Goal: Information Seeking & Learning: Learn about a topic

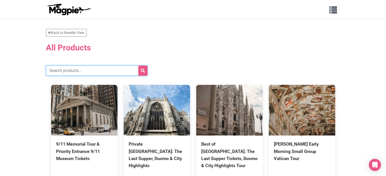
click at [63, 75] on input "text" at bounding box center [97, 71] width 102 height 10
type input "masters key"
click at [138, 66] on button "submit" at bounding box center [142, 71] width 9 height 10
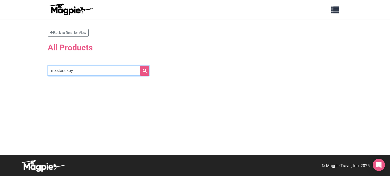
drag, startPoint x: 84, startPoint y: 70, endPoint x: 0, endPoint y: 48, distance: 86.9
click at [0, 48] on section "Back to Reseller View All Products masters key" at bounding box center [195, 87] width 390 height 136
type input "Vatican Key Master"
click at [140, 66] on button "submit" at bounding box center [144, 71] width 9 height 10
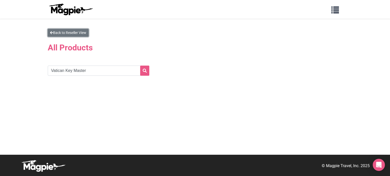
click at [73, 32] on link "Back to Reseller View" at bounding box center [68, 33] width 41 height 8
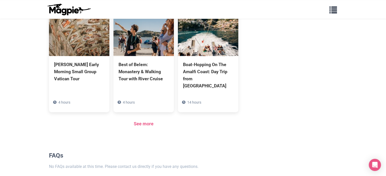
scroll to position [421, 0]
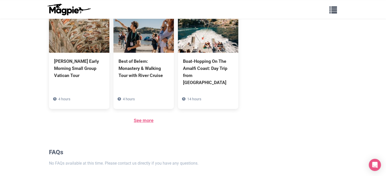
click at [141, 118] on link "See more" at bounding box center [144, 120] width 20 height 5
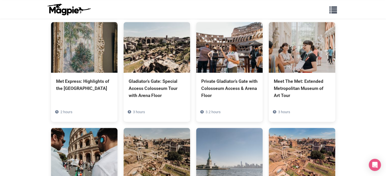
scroll to position [386, 0]
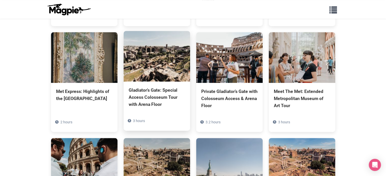
click at [157, 88] on div "Gladiator’s Gate: Special Access Colosseum Tour with Arena Floor" at bounding box center [157, 97] width 56 height 21
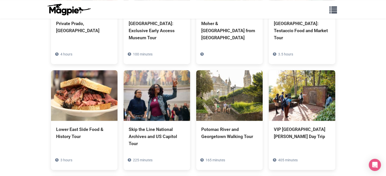
scroll to position [2428, 0]
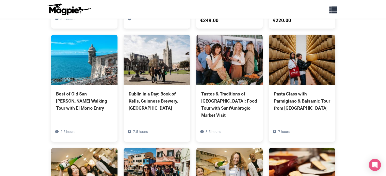
scroll to position [3572, 0]
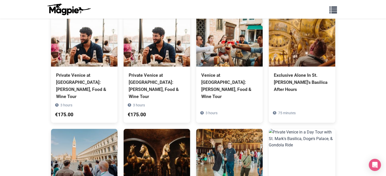
scroll to position [2223, 0]
